Goal: Information Seeking & Learning: Learn about a topic

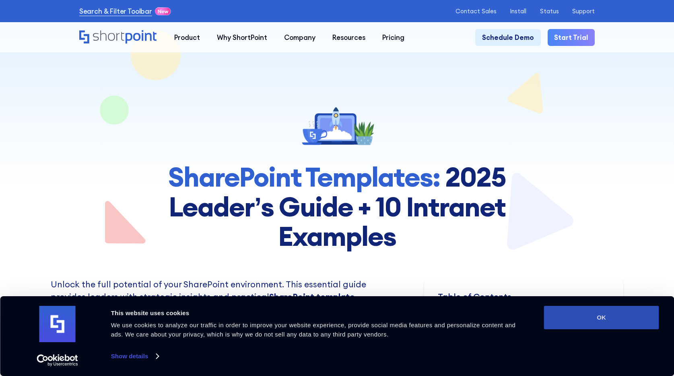
click at [616, 316] on button "OK" at bounding box center [601, 317] width 115 height 23
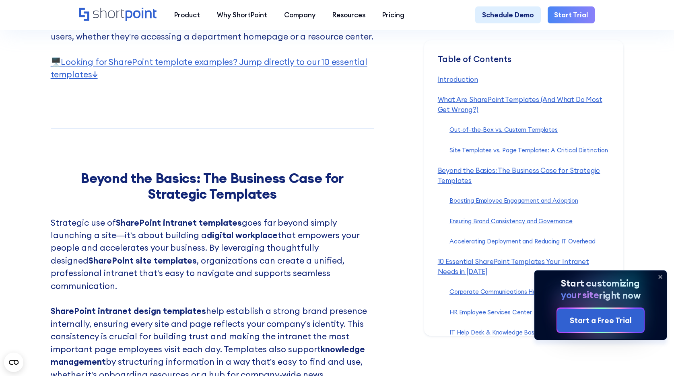
scroll to position [2001, 0]
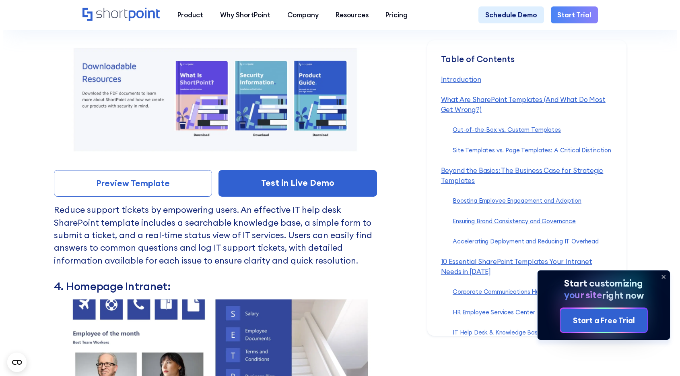
scroll to position [4794, 0]
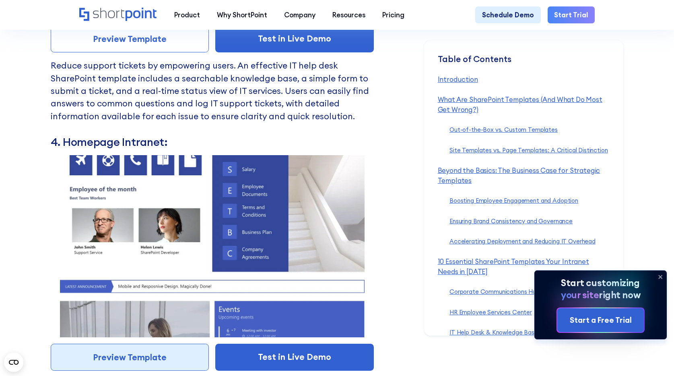
click at [170, 343] on link "Preview Template" at bounding box center [130, 356] width 158 height 27
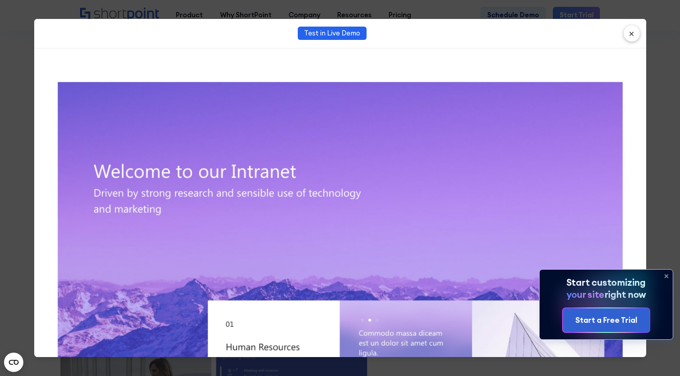
click at [670, 278] on icon at bounding box center [666, 275] width 13 height 13
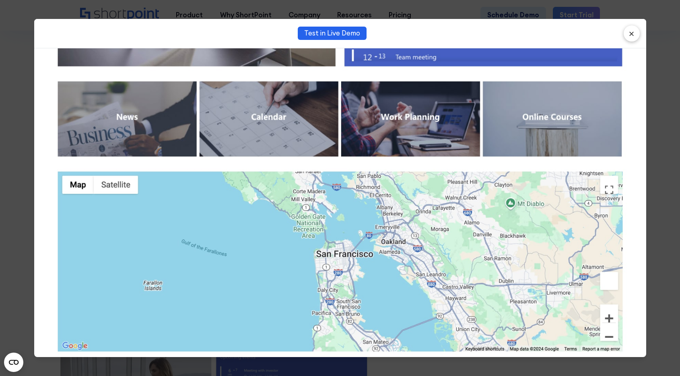
scroll to position [872, 0]
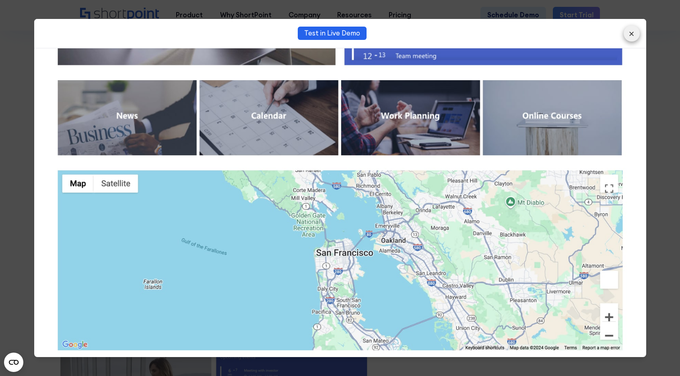
click at [629, 33] on button "×" at bounding box center [632, 33] width 16 height 16
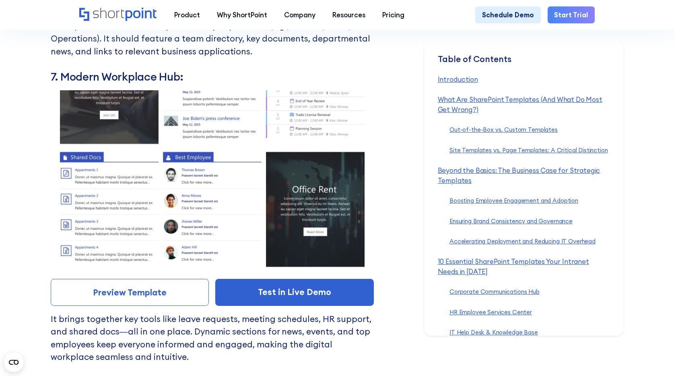
scroll to position [5789, 0]
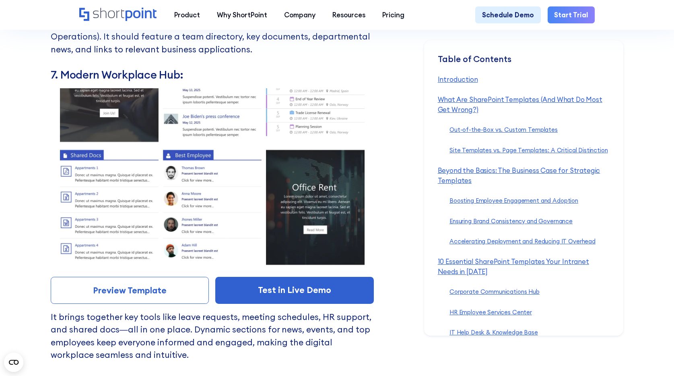
click at [235, 229] on img at bounding box center [212, 179] width 323 height 182
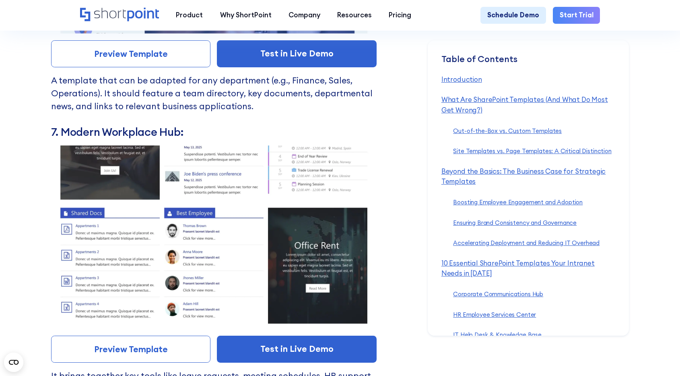
scroll to position [0, 0]
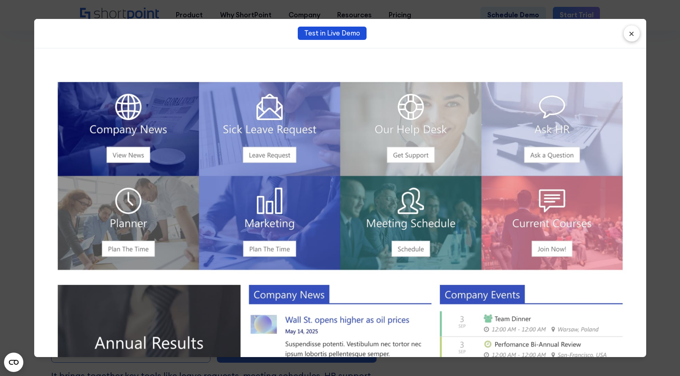
click at [335, 35] on link "Test in Live Demo" at bounding box center [332, 33] width 69 height 13
click at [634, 33] on button "×" at bounding box center [632, 33] width 16 height 16
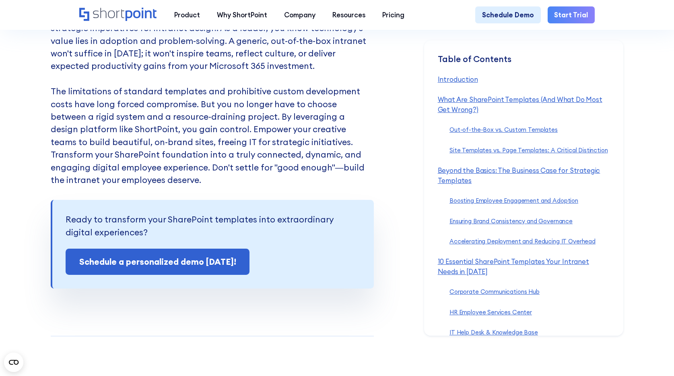
scroll to position [9491, 0]
